Goal: Browse casually: Explore the website without a specific task or goal

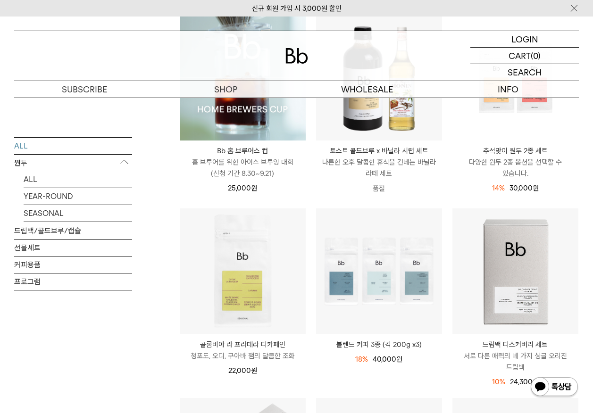
scroll to position [189, 0]
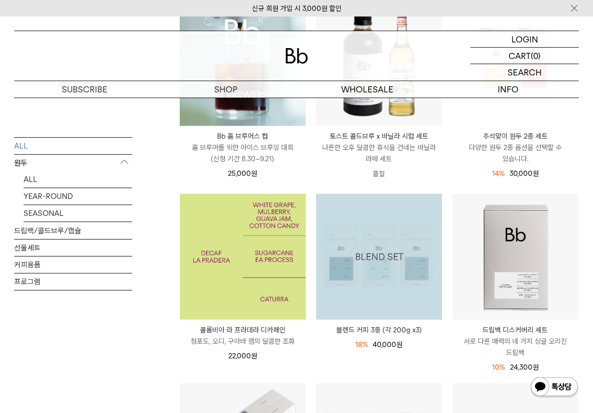
click at [214, 245] on img at bounding box center [243, 257] width 126 height 126
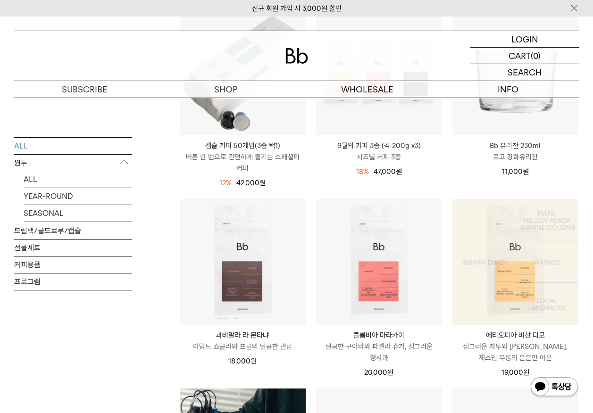
scroll to position [566, 0]
